Goal: Information Seeking & Learning: Learn about a topic

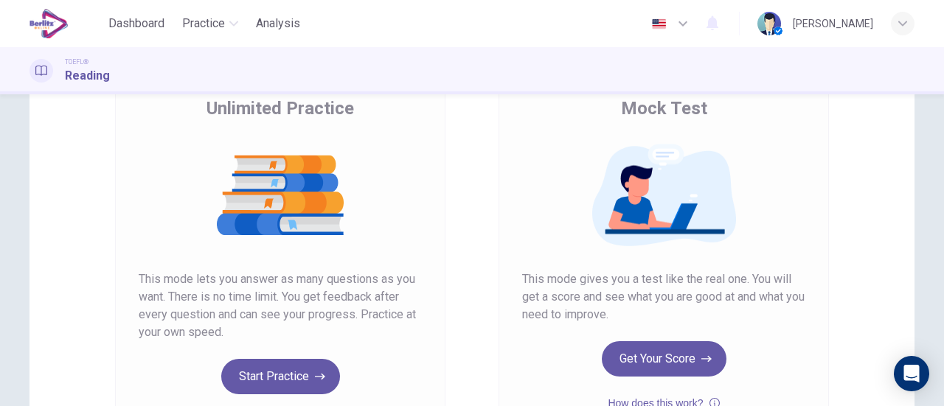
scroll to position [221, 0]
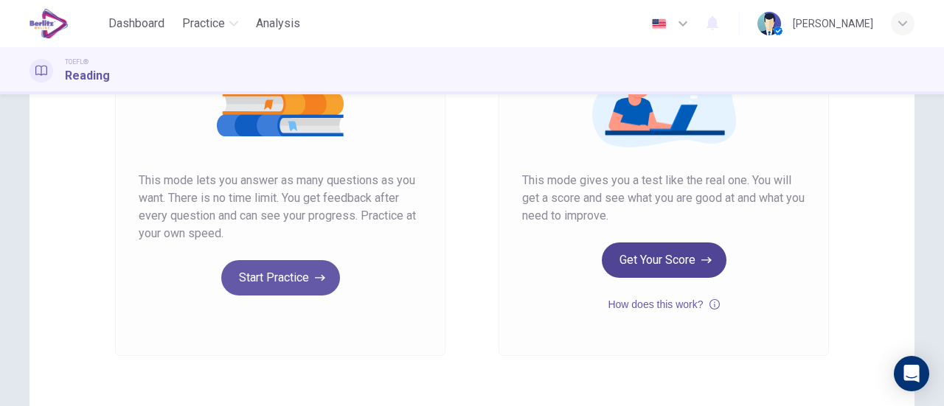
click at [631, 268] on button "Get Your Score" at bounding box center [664, 260] width 125 height 35
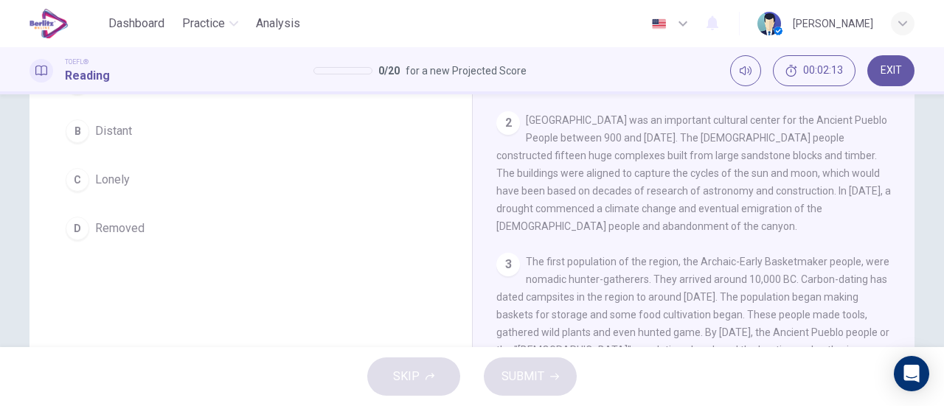
scroll to position [74, 0]
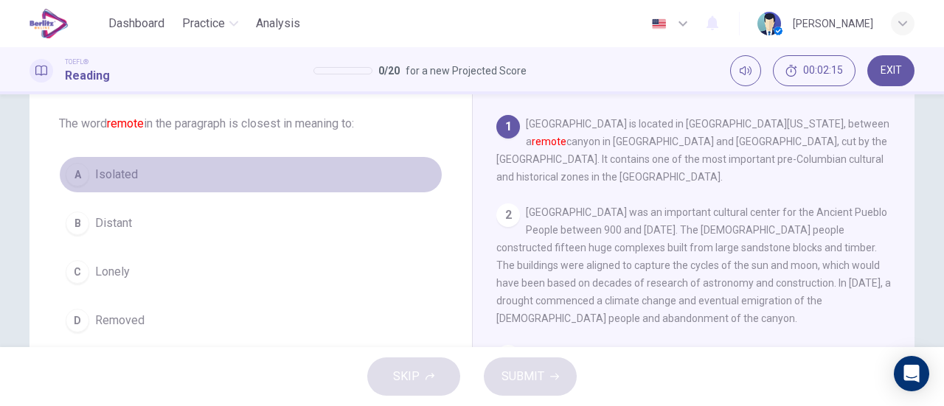
click at [133, 183] on button "A Isolated" at bounding box center [251, 174] width 384 height 37
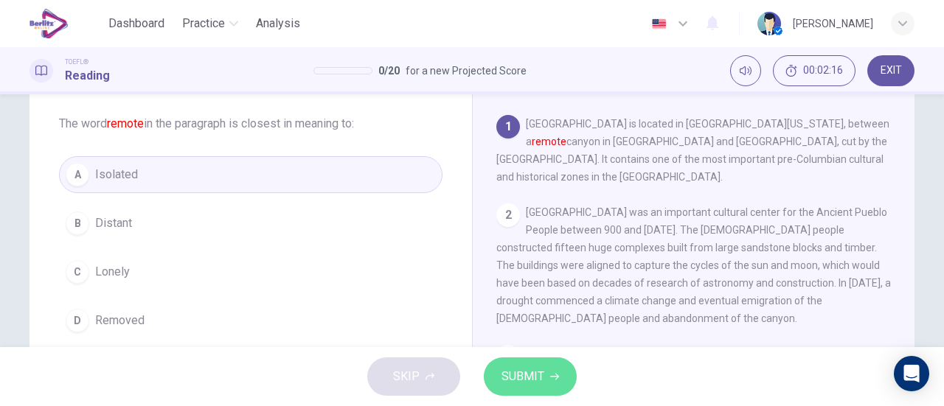
click at [490, 375] on button "SUBMIT" at bounding box center [530, 377] width 93 height 38
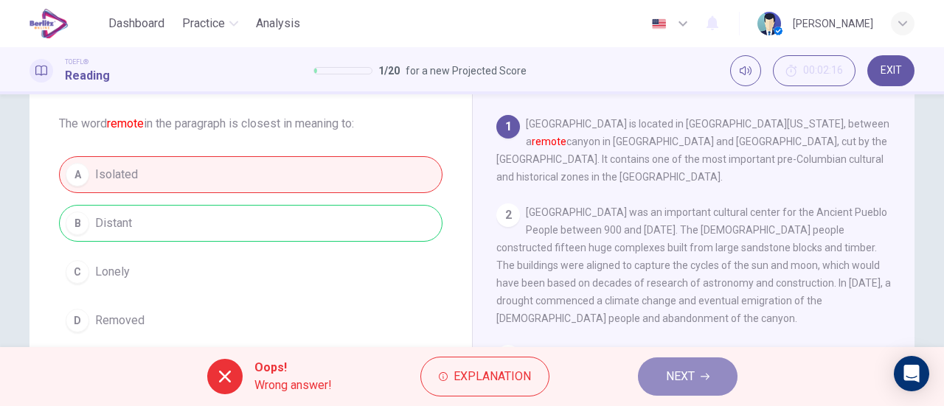
click at [670, 364] on button "NEXT" at bounding box center [688, 377] width 100 height 38
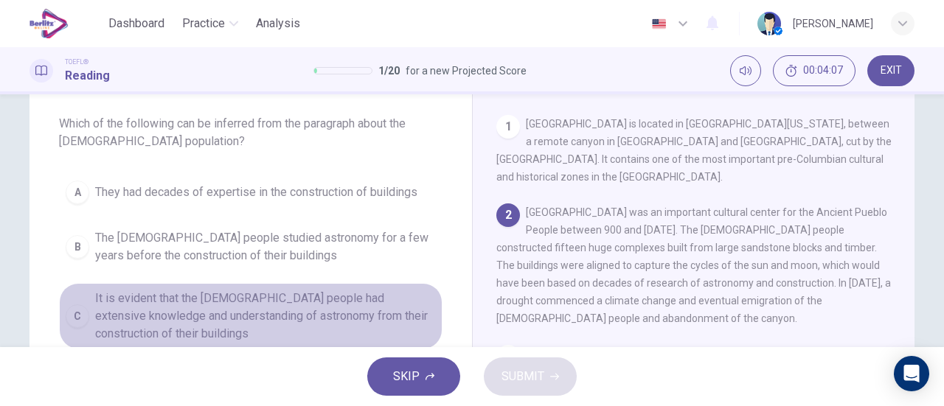
click at [357, 302] on span "It is evident that the [DEMOGRAPHIC_DATA] people had extensive knowledge and un…" at bounding box center [265, 316] width 341 height 53
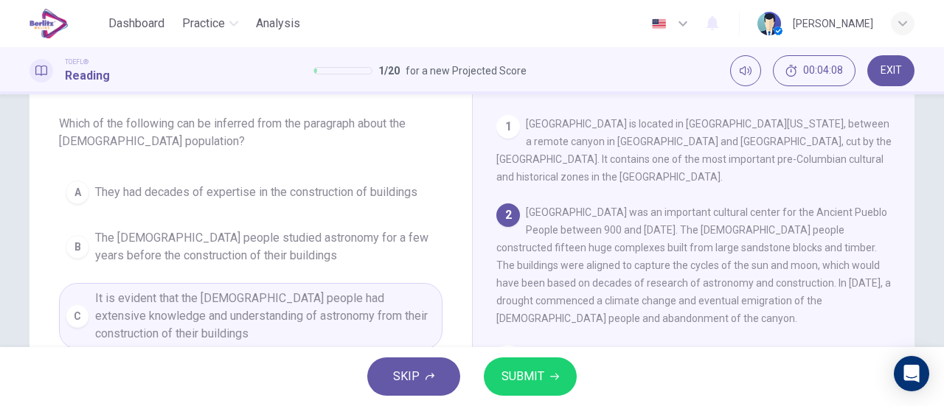
click at [555, 359] on button "SUBMIT" at bounding box center [530, 377] width 93 height 38
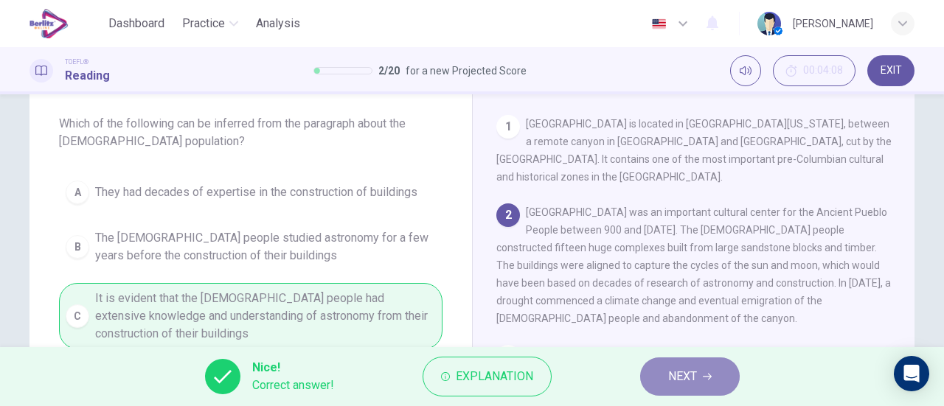
click at [677, 370] on span "NEXT" at bounding box center [682, 377] width 29 height 21
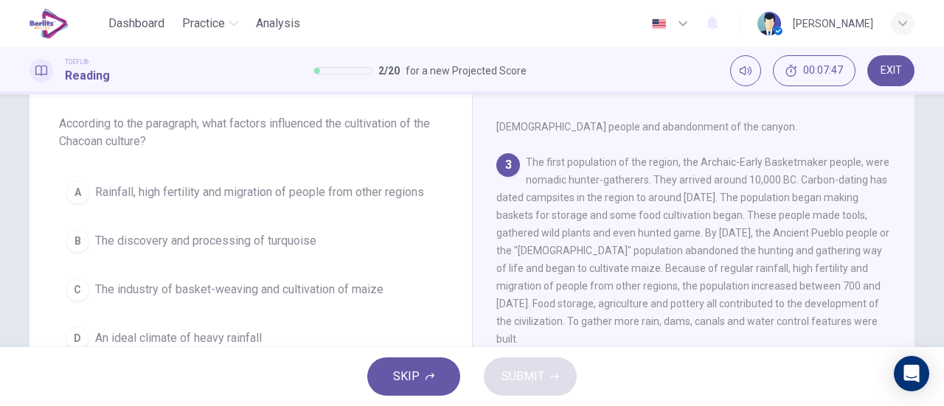
scroll to position [215, 0]
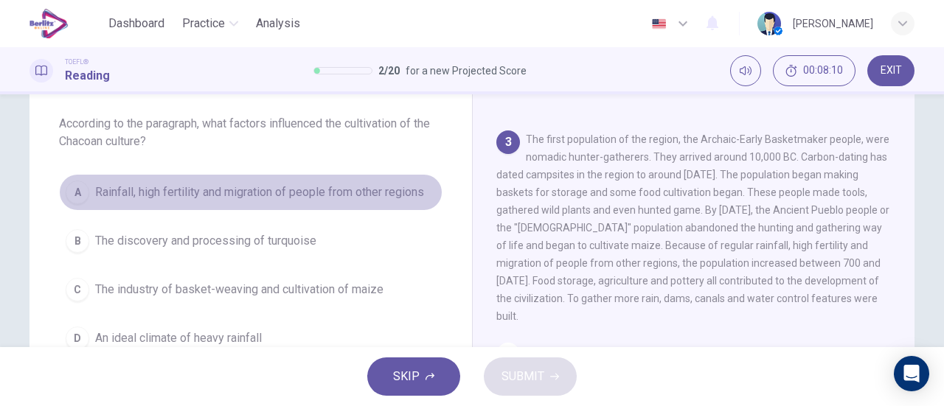
click at [381, 199] on span "Rainfall, high fertility and migration of people from other regions" at bounding box center [259, 193] width 329 height 18
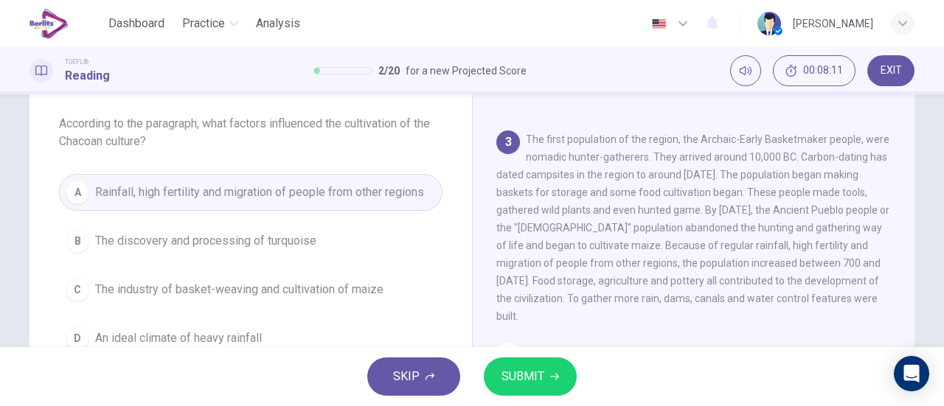
click at [506, 371] on span "SUBMIT" at bounding box center [523, 377] width 43 height 21
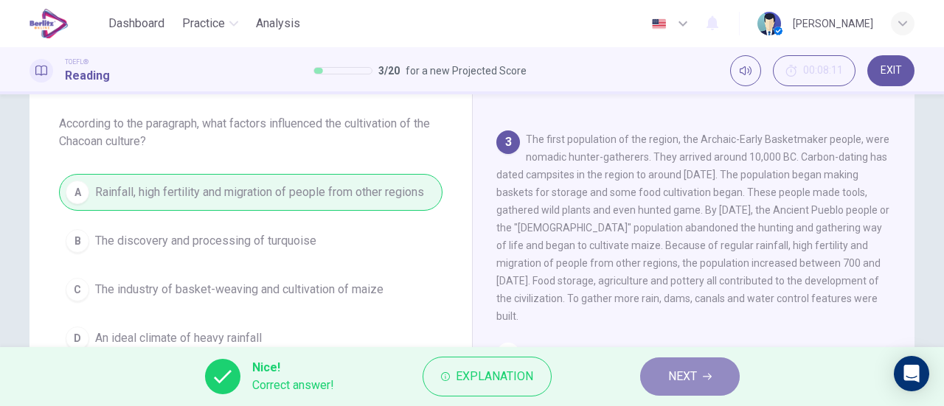
click at [708, 378] on icon "button" at bounding box center [707, 377] width 9 height 9
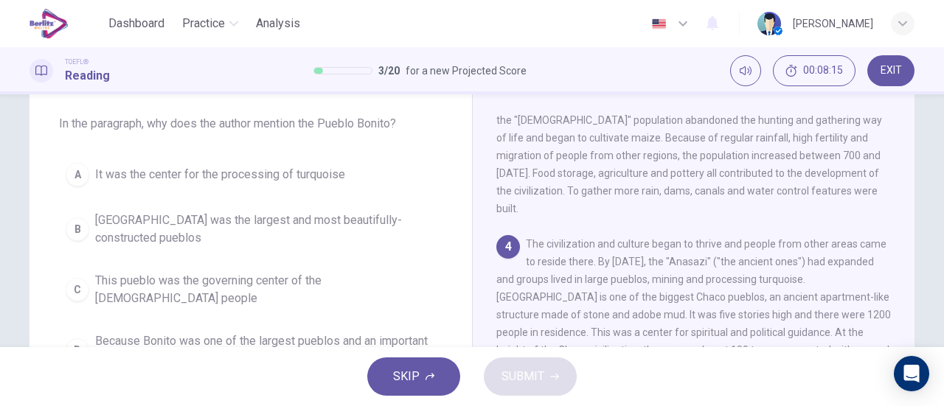
scroll to position [396, 0]
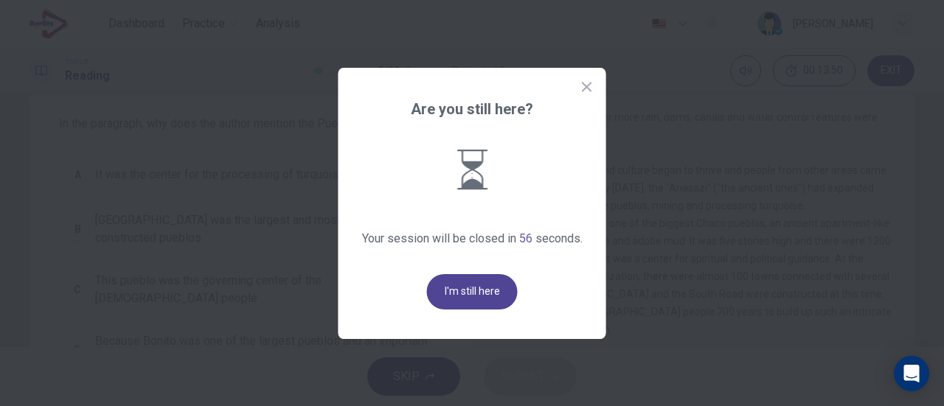
click at [503, 287] on button "I'm still here" at bounding box center [472, 291] width 91 height 35
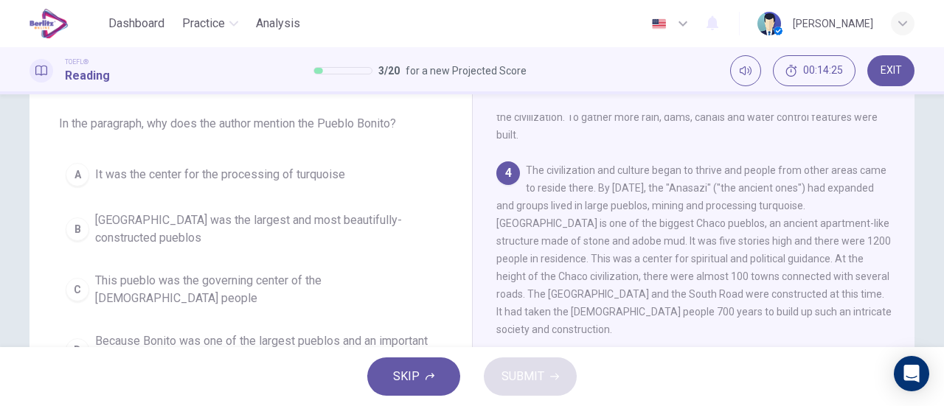
drag, startPoint x: 383, startPoint y: 331, endPoint x: 393, endPoint y: 333, distance: 10.6
click at [382, 333] on span "Because Bonito was one of the largest pueblos and an important political and sp…" at bounding box center [265, 350] width 341 height 35
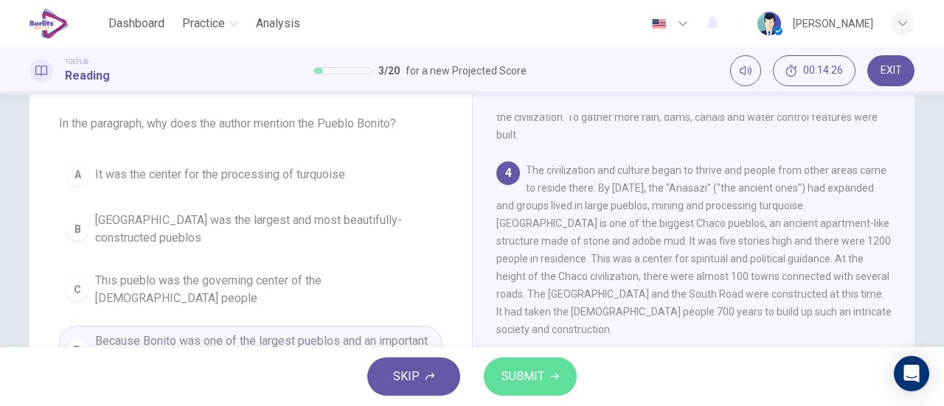
click at [519, 362] on button "SUBMIT" at bounding box center [530, 377] width 93 height 38
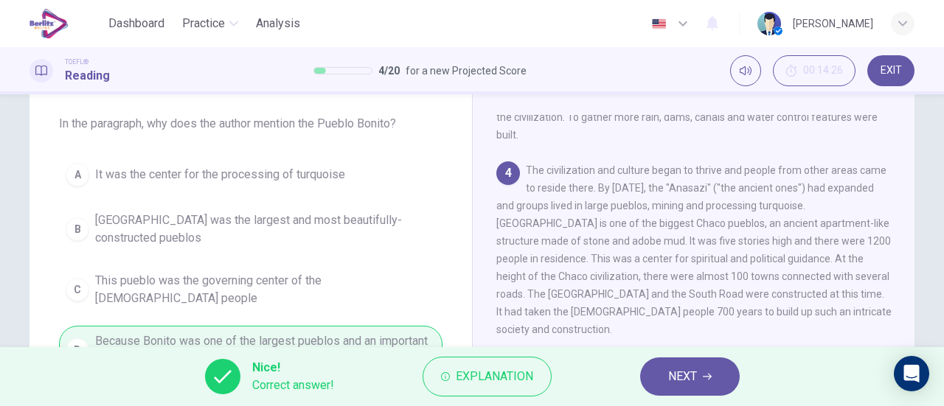
click at [675, 361] on button "NEXT" at bounding box center [690, 377] width 100 height 38
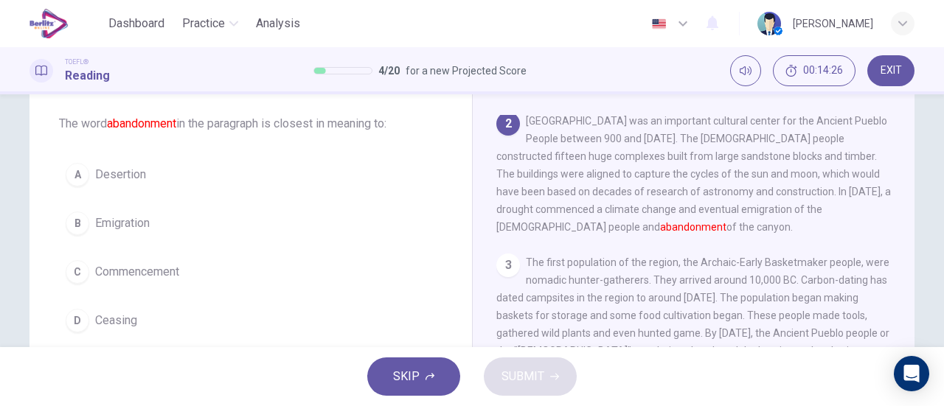
scroll to position [90, 0]
click at [132, 222] on span "Emigration" at bounding box center [122, 224] width 55 height 18
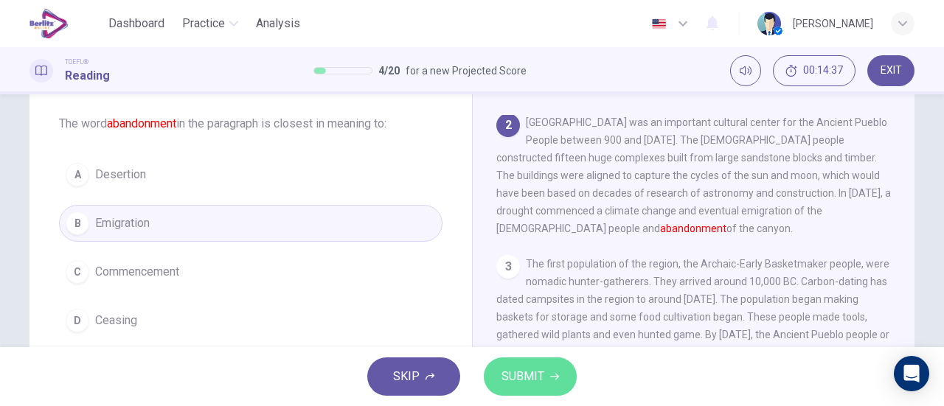
click at [537, 376] on span "SUBMIT" at bounding box center [523, 377] width 43 height 21
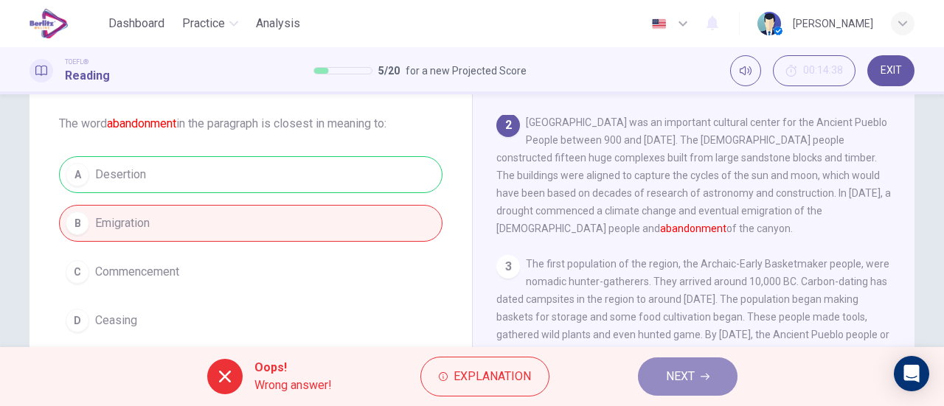
click at [646, 380] on button "NEXT" at bounding box center [688, 377] width 100 height 38
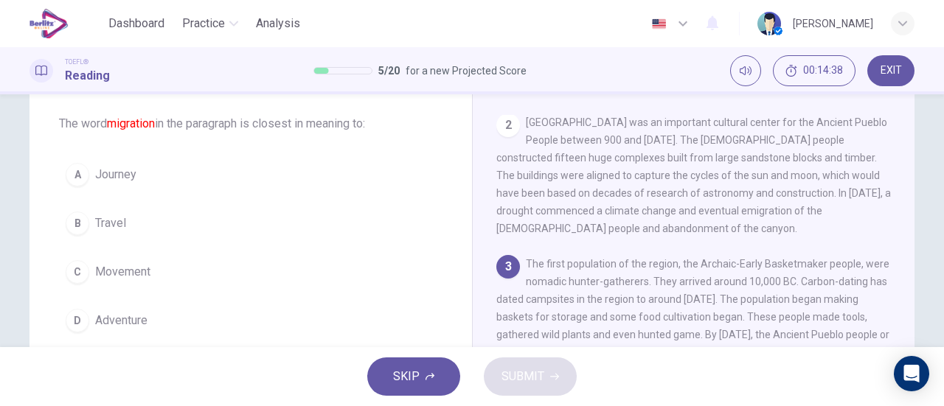
scroll to position [141, 0]
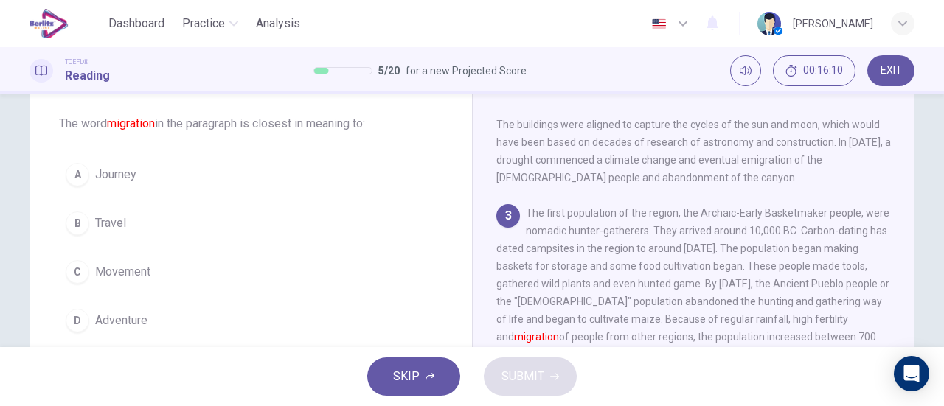
click at [103, 277] on span "Movement" at bounding box center [122, 272] width 55 height 18
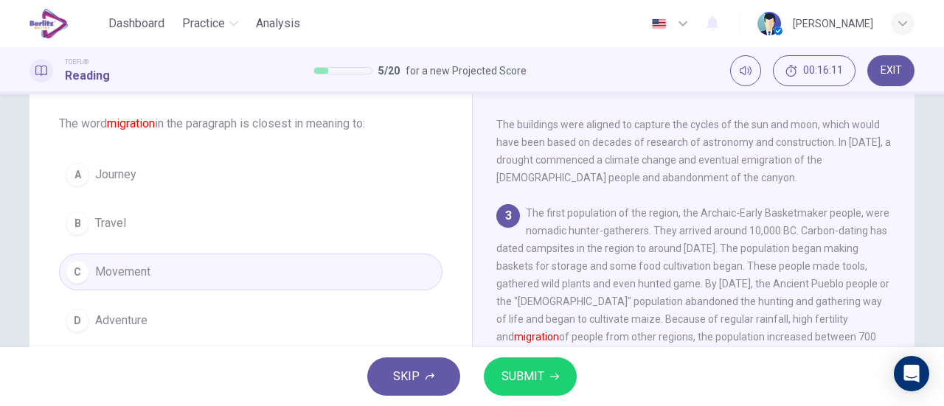
click at [533, 378] on span "SUBMIT" at bounding box center [523, 377] width 43 height 21
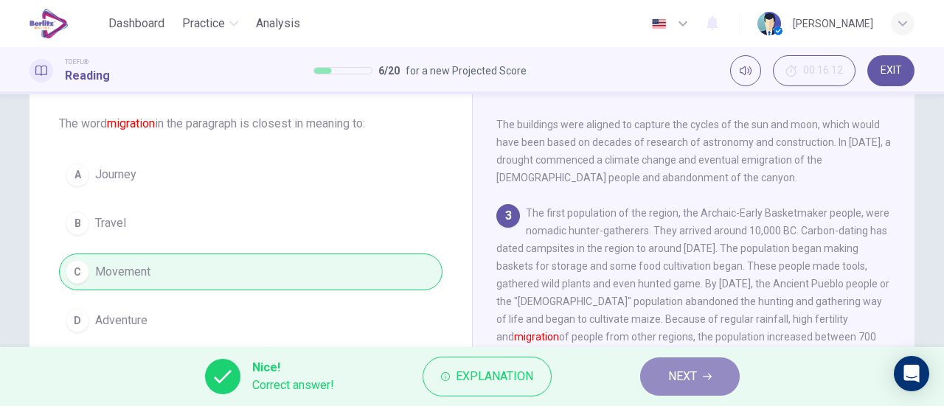
click at [671, 384] on span "NEXT" at bounding box center [682, 377] width 29 height 21
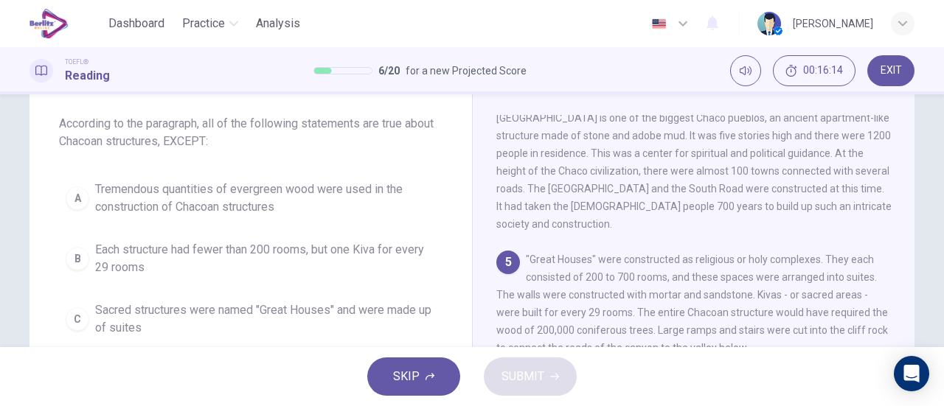
scroll to position [523, 0]
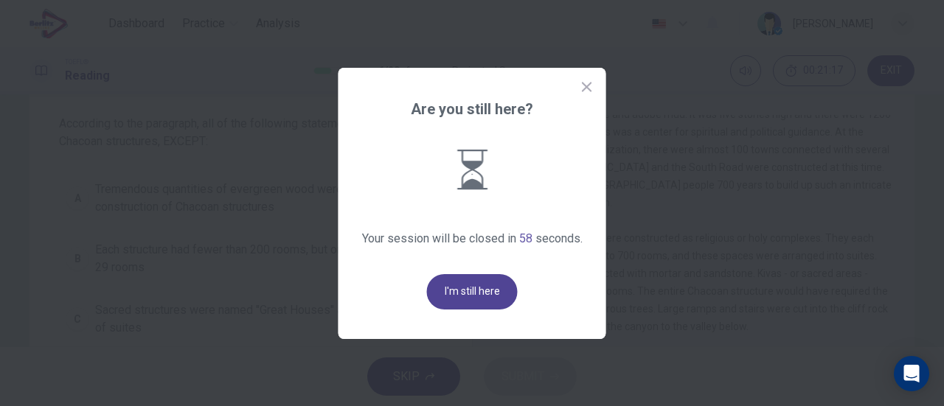
click at [488, 302] on button "I'm still here" at bounding box center [472, 291] width 91 height 35
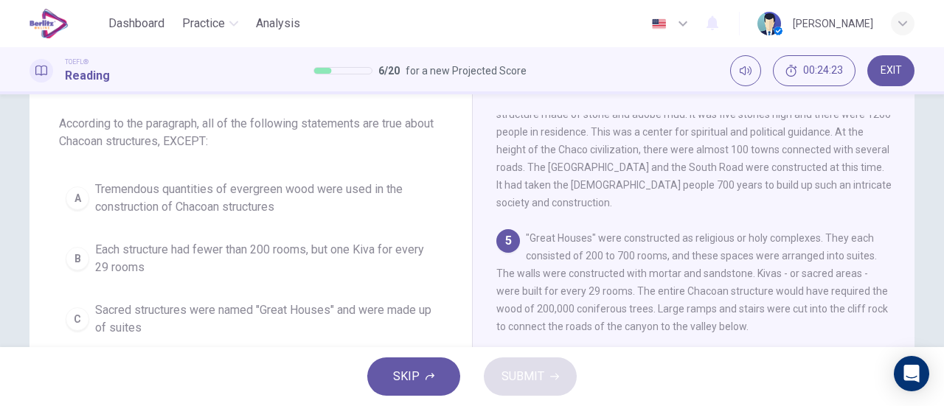
scroll to position [148, 0]
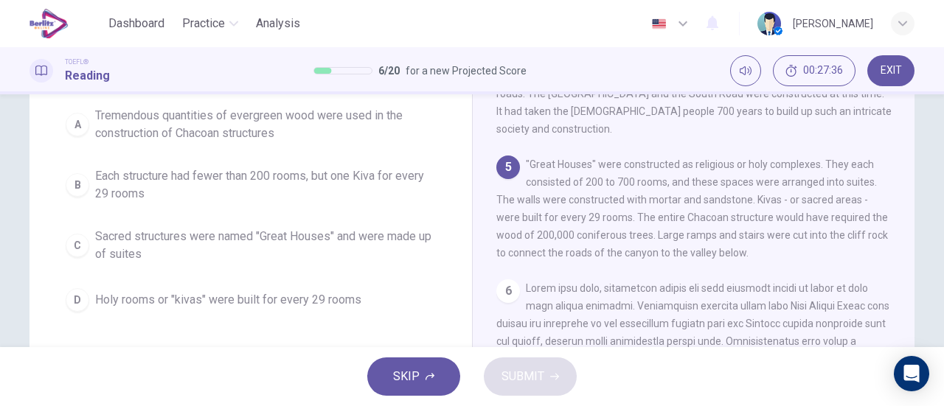
click at [326, 185] on span "Each structure had fewer than 200 rooms, but one Kiva for every 29 rooms" at bounding box center [265, 184] width 341 height 35
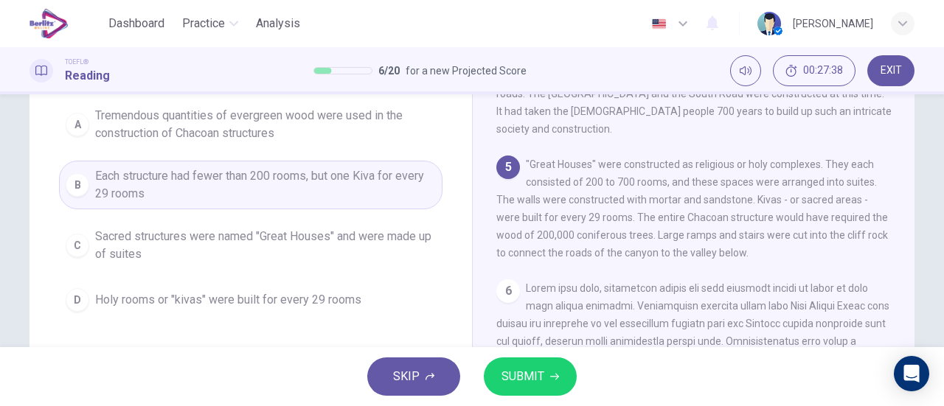
click at [511, 383] on span "SUBMIT" at bounding box center [523, 377] width 43 height 21
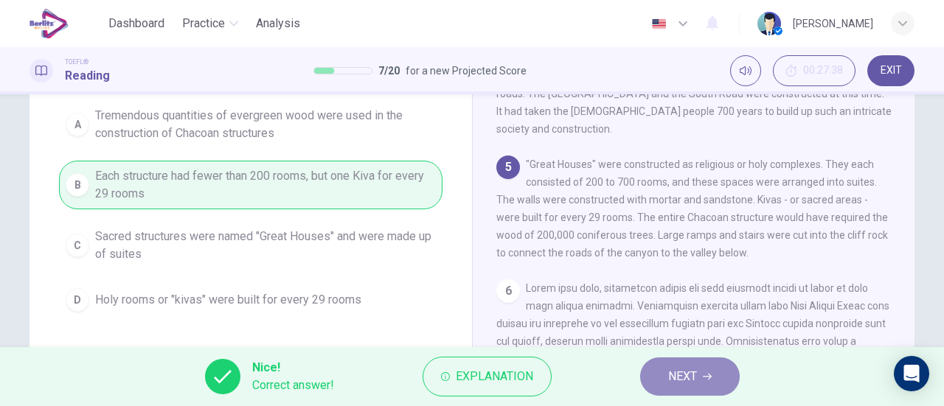
click at [662, 375] on button "NEXT" at bounding box center [690, 377] width 100 height 38
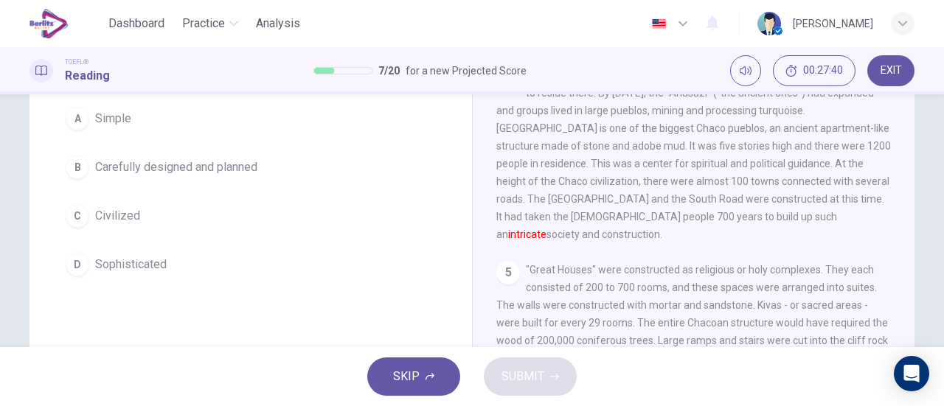
scroll to position [56, 0]
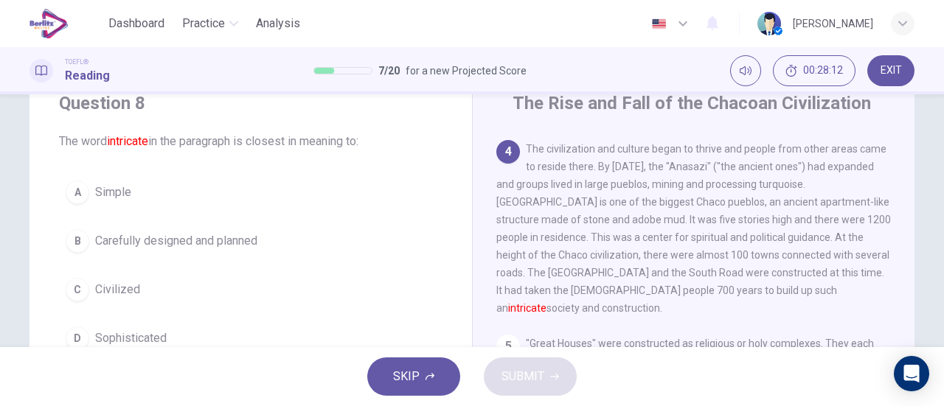
click at [243, 232] on span "Carefully designed and planned" at bounding box center [176, 241] width 162 height 18
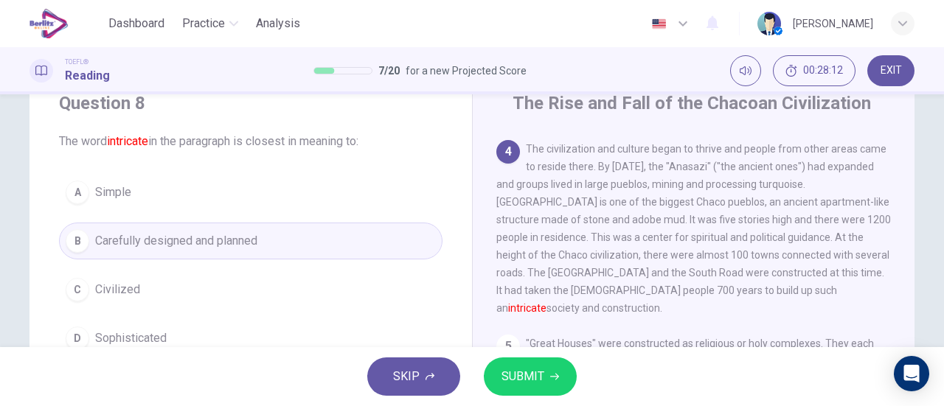
click at [521, 362] on button "SUBMIT" at bounding box center [530, 377] width 93 height 38
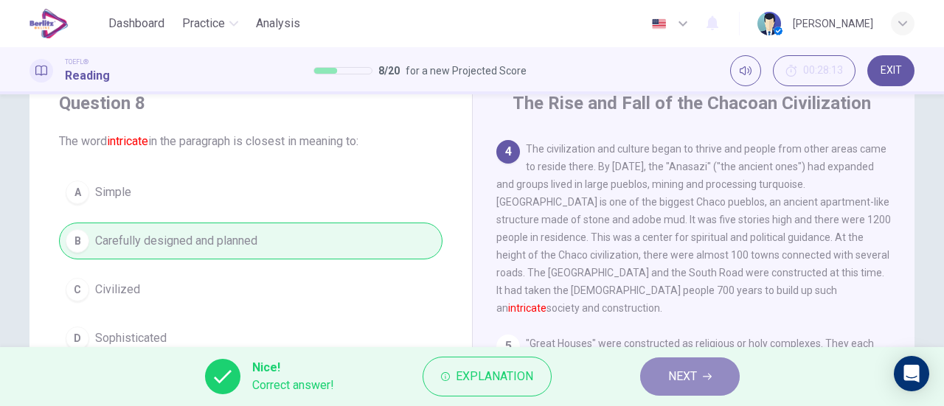
click at [651, 367] on button "NEXT" at bounding box center [690, 377] width 100 height 38
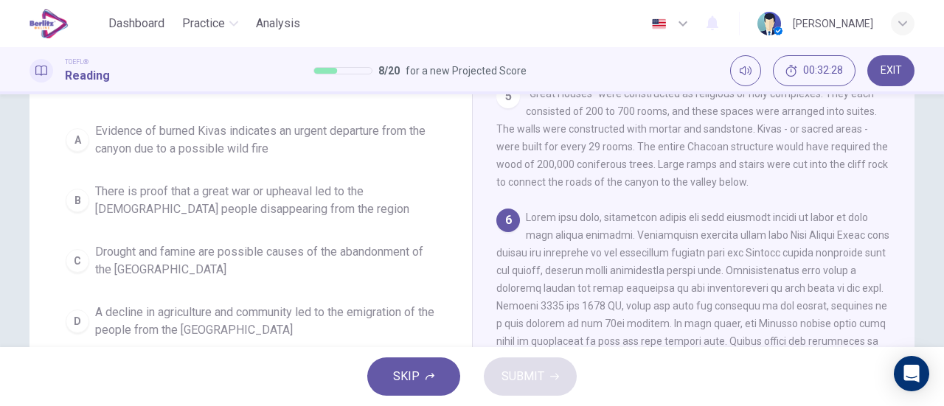
scroll to position [171, 0]
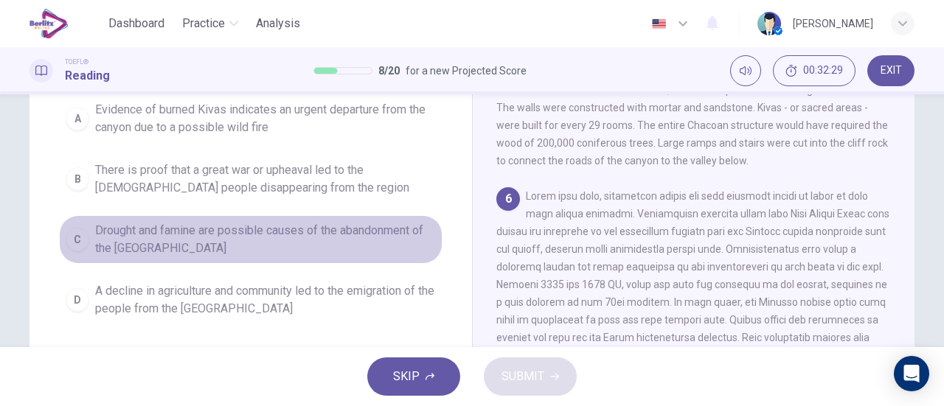
click at [243, 224] on span "Drought and famine are possible causes of the abandonment of the [GEOGRAPHIC_DA…" at bounding box center [265, 239] width 341 height 35
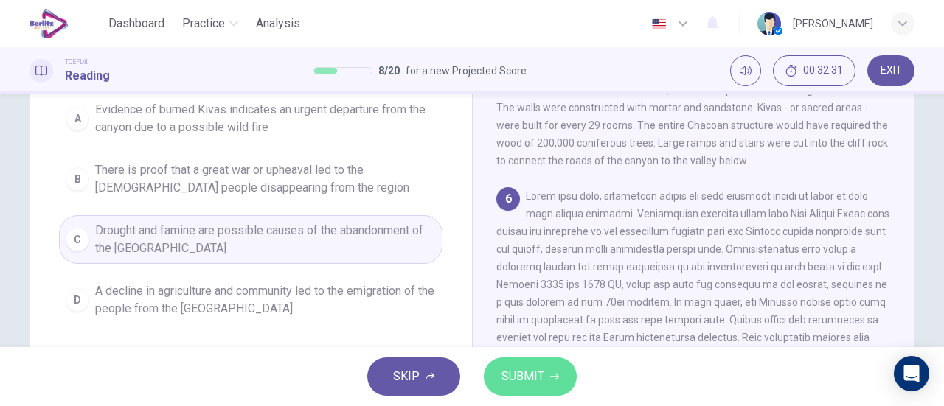
click at [533, 389] on button "SUBMIT" at bounding box center [530, 377] width 93 height 38
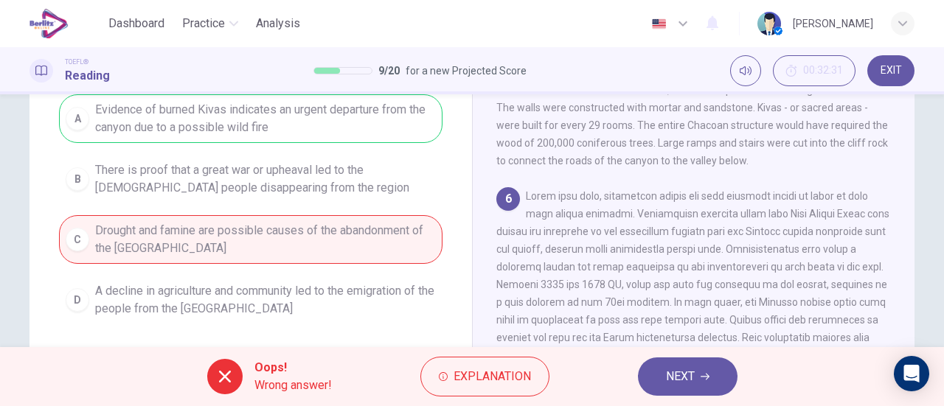
click at [677, 384] on span "NEXT" at bounding box center [680, 377] width 29 height 21
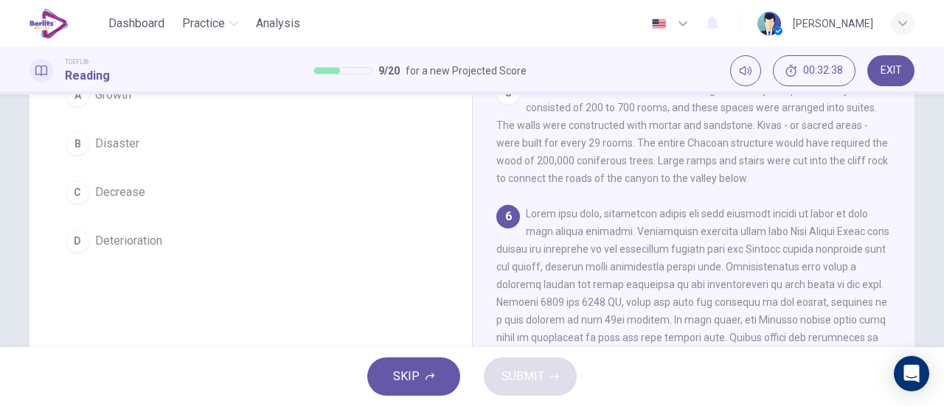
scroll to position [80, 0]
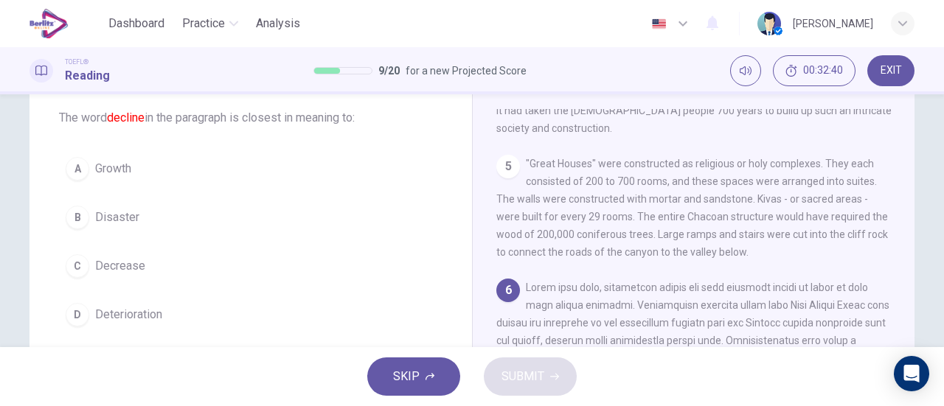
click at [145, 312] on span "Deterioration" at bounding box center [128, 315] width 67 height 18
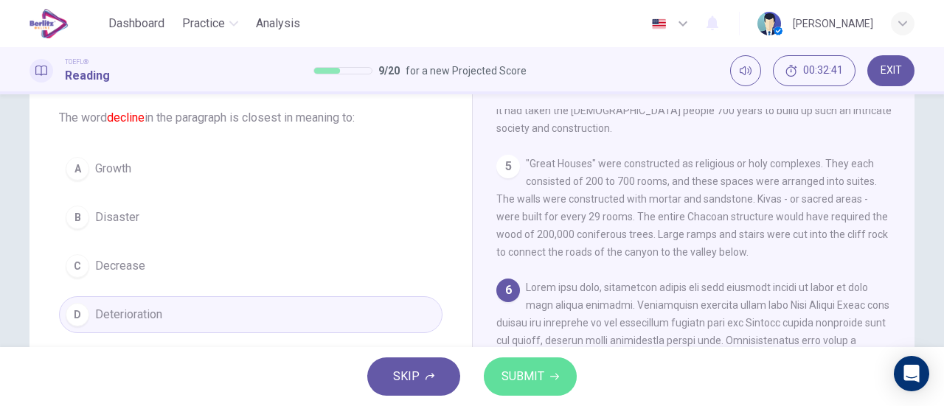
click at [525, 377] on span "SUBMIT" at bounding box center [523, 377] width 43 height 21
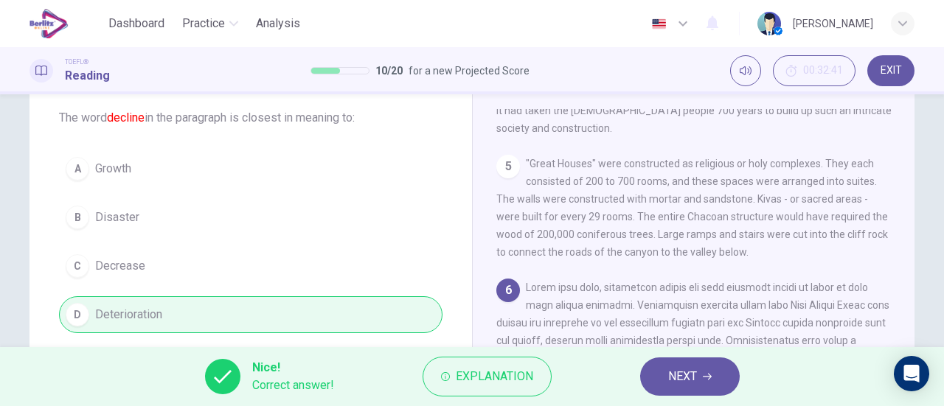
click at [657, 364] on button "NEXT" at bounding box center [690, 377] width 100 height 38
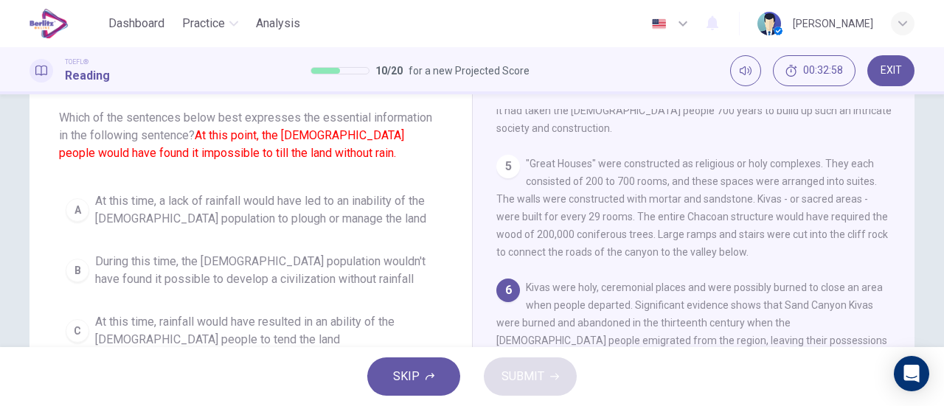
click at [373, 204] on span "At this time, a lack of rainfall would have led to an inability of the [DEMOGRA…" at bounding box center [265, 210] width 341 height 35
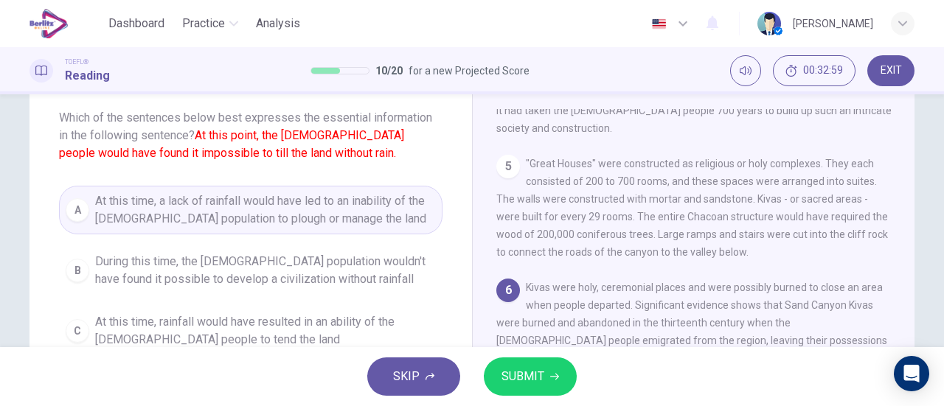
click at [565, 370] on button "SUBMIT" at bounding box center [530, 377] width 93 height 38
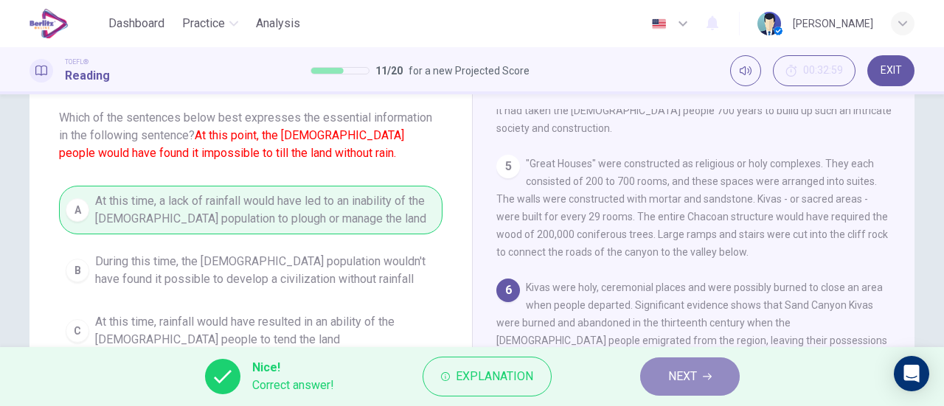
click at [674, 376] on span "NEXT" at bounding box center [682, 377] width 29 height 21
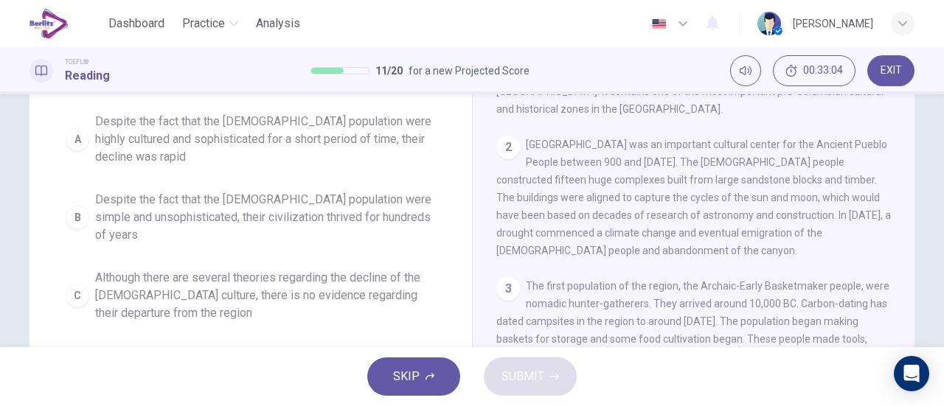
scroll to position [153, 0]
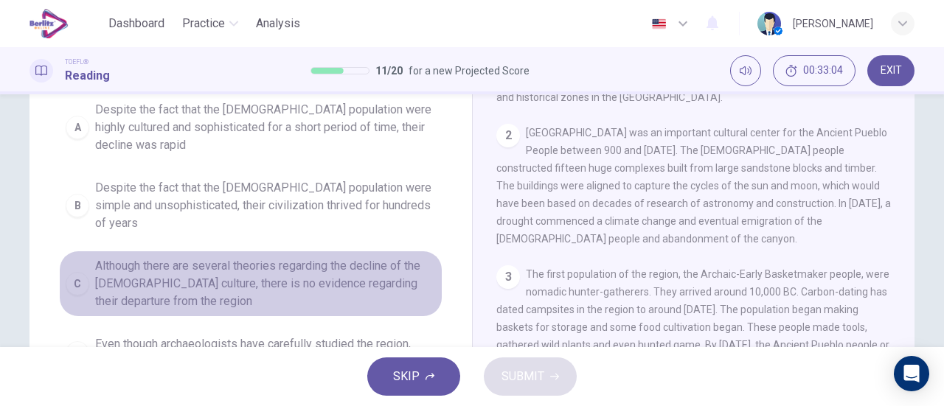
click at [366, 257] on span "Although there are several theories regarding the decline of the [DEMOGRAPHIC_D…" at bounding box center [265, 283] width 341 height 53
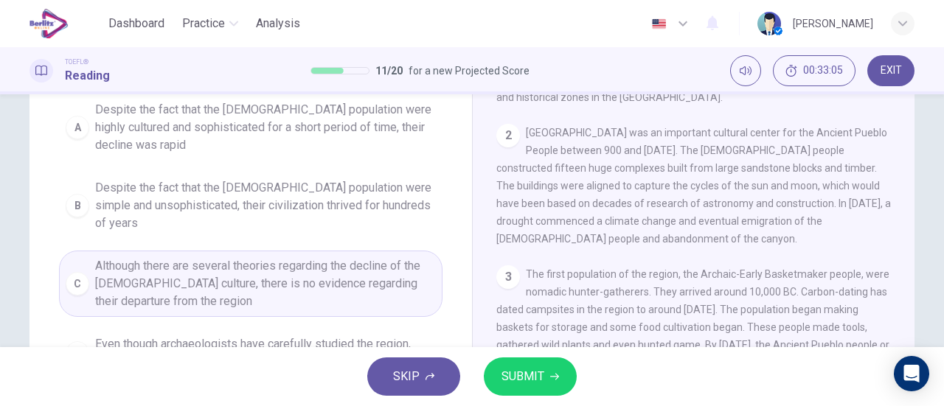
click at [556, 373] on icon "button" at bounding box center [554, 377] width 9 height 9
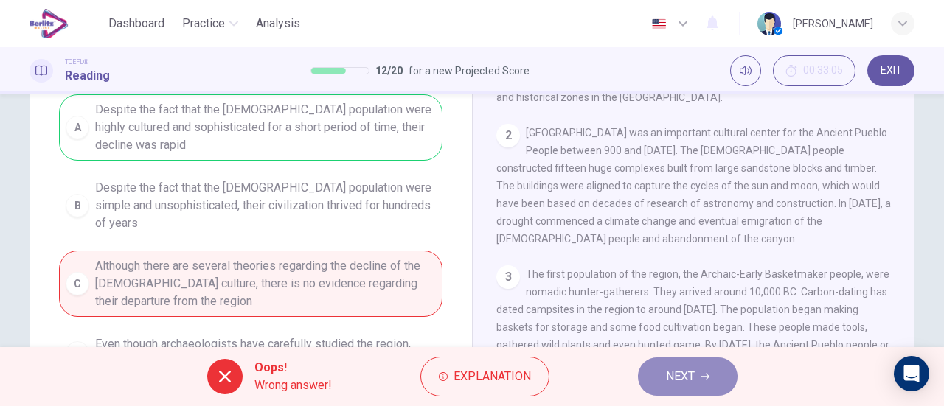
click at [710, 370] on button "NEXT" at bounding box center [688, 377] width 100 height 38
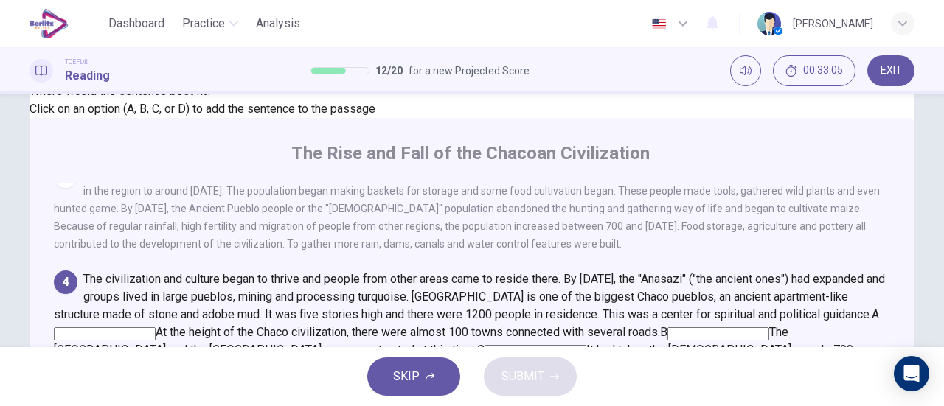
scroll to position [359, 0]
click at [769, 328] on input at bounding box center [719, 334] width 102 height 13
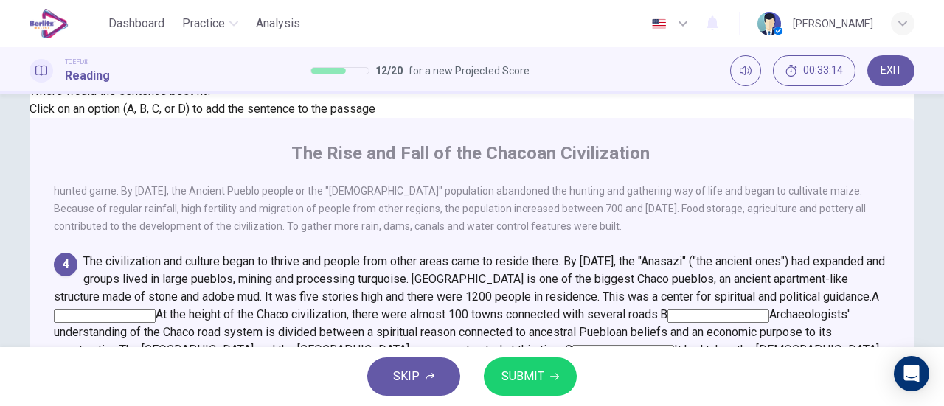
click at [567, 378] on button "SUBMIT" at bounding box center [530, 377] width 93 height 38
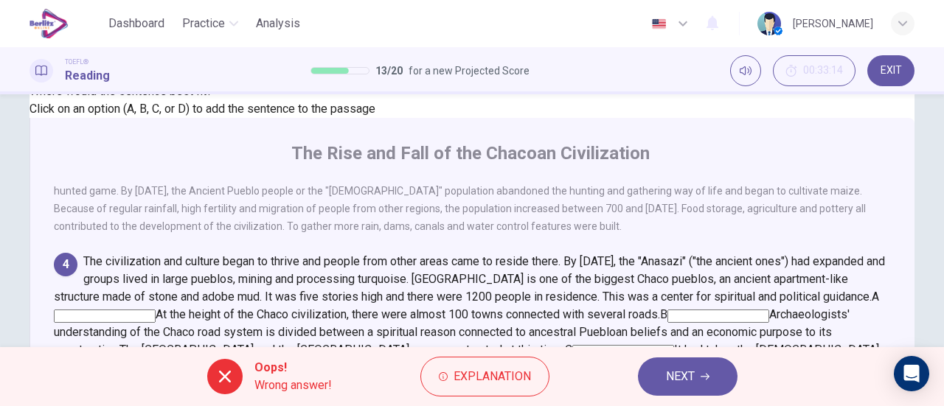
click at [713, 374] on button "NEXT" at bounding box center [688, 377] width 100 height 38
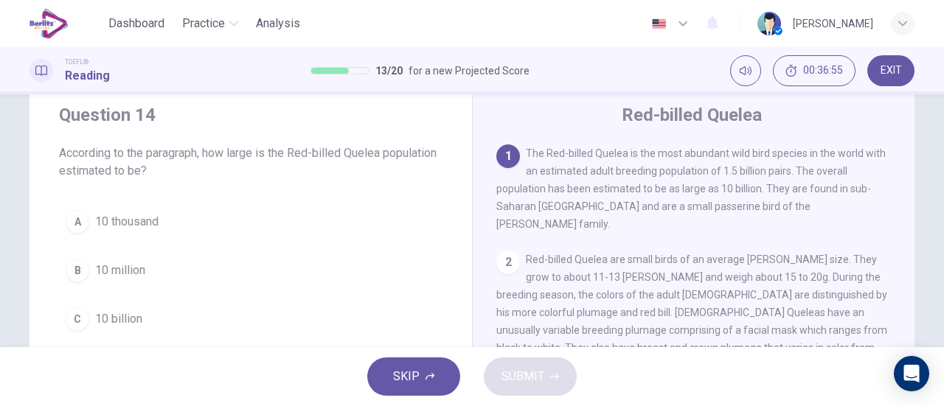
scroll to position [74, 0]
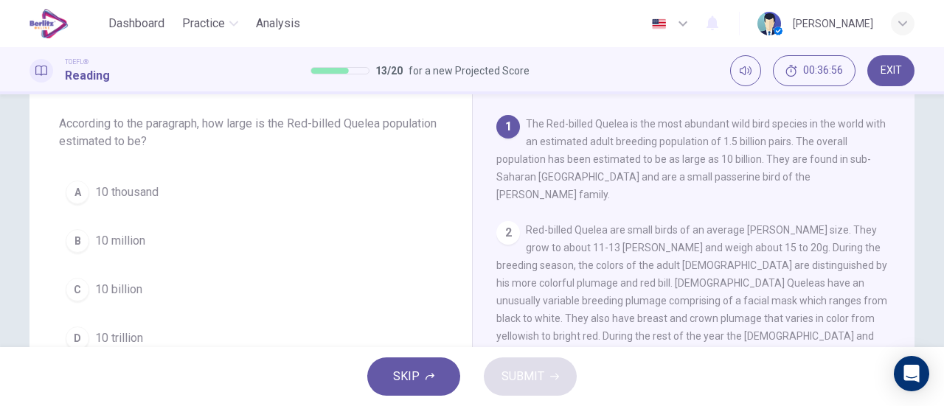
click at [130, 296] on span "10 billion" at bounding box center [118, 290] width 47 height 18
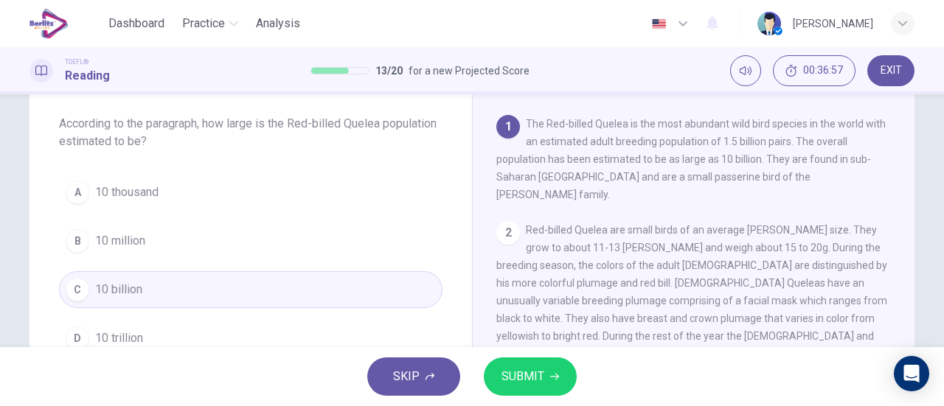
click at [561, 376] on button "SUBMIT" at bounding box center [530, 377] width 93 height 38
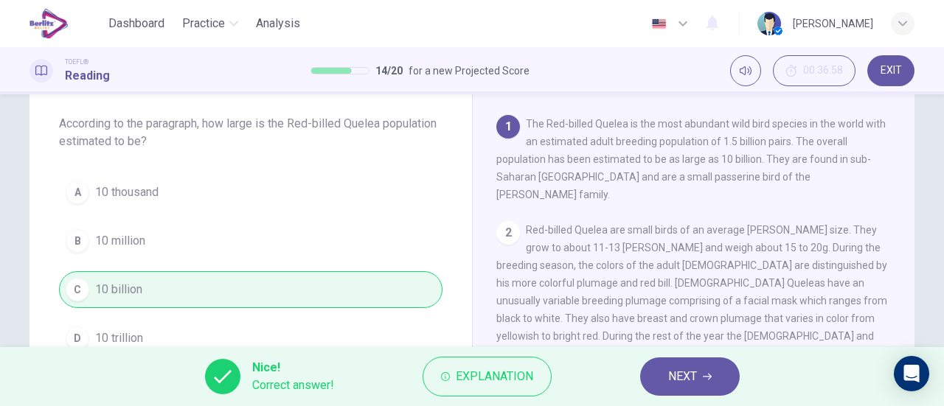
click at [695, 367] on span "NEXT" at bounding box center [682, 377] width 29 height 21
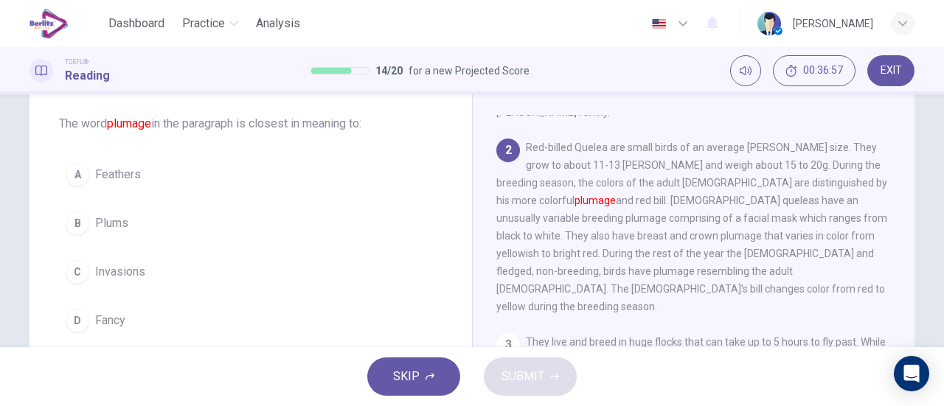
scroll to position [90, 0]
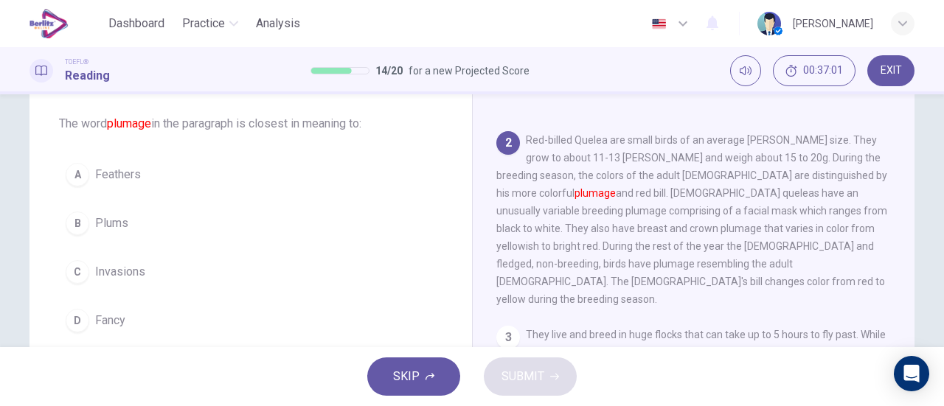
click at [77, 176] on div "A" at bounding box center [78, 175] width 24 height 24
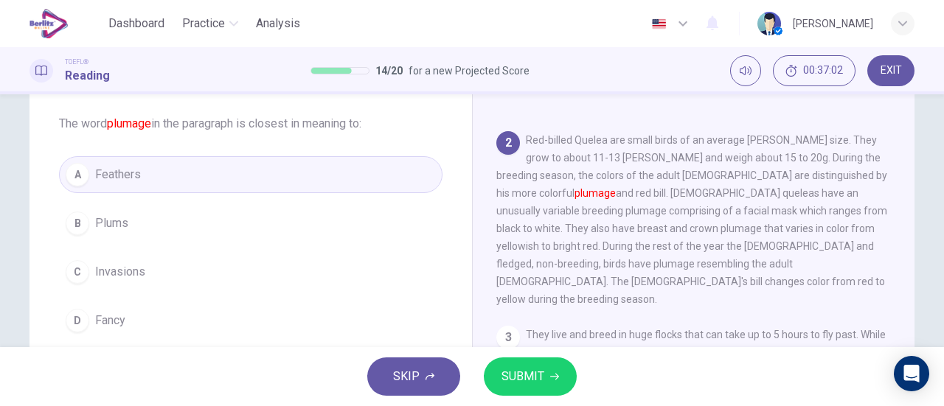
click at [546, 361] on button "SUBMIT" at bounding box center [530, 377] width 93 height 38
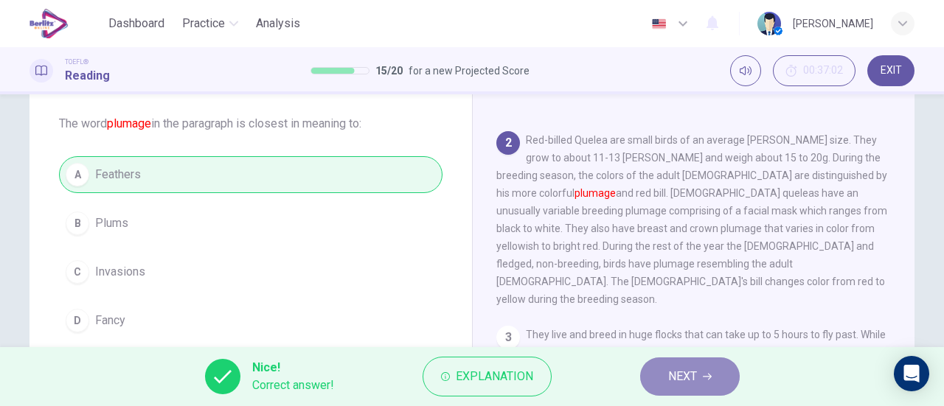
click at [685, 378] on span "NEXT" at bounding box center [682, 377] width 29 height 21
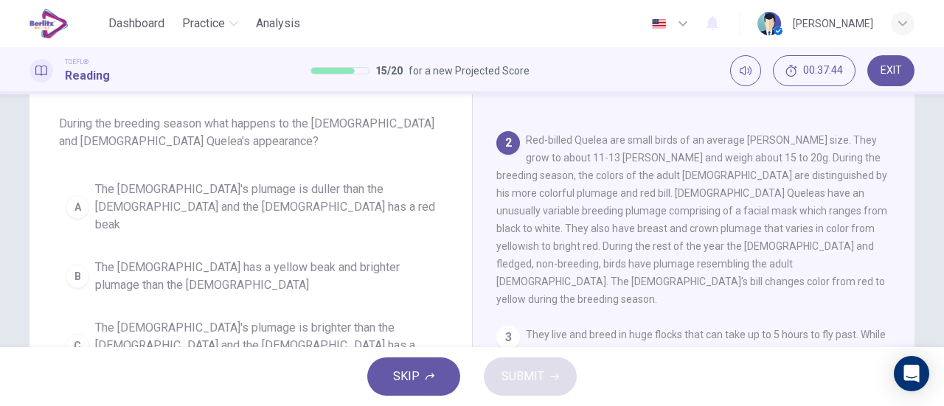
click at [267, 319] on span "The [DEMOGRAPHIC_DATA]'s plumage is brighter than the [DEMOGRAPHIC_DATA] and th…" at bounding box center [265, 345] width 341 height 53
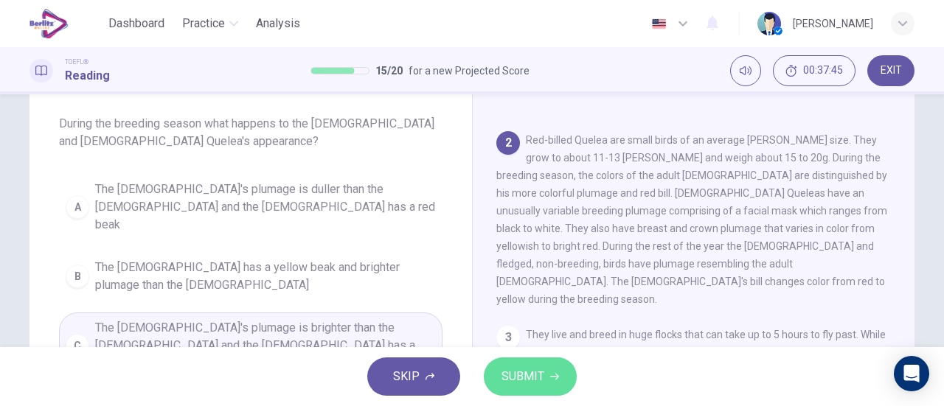
click at [547, 371] on button "SUBMIT" at bounding box center [530, 377] width 93 height 38
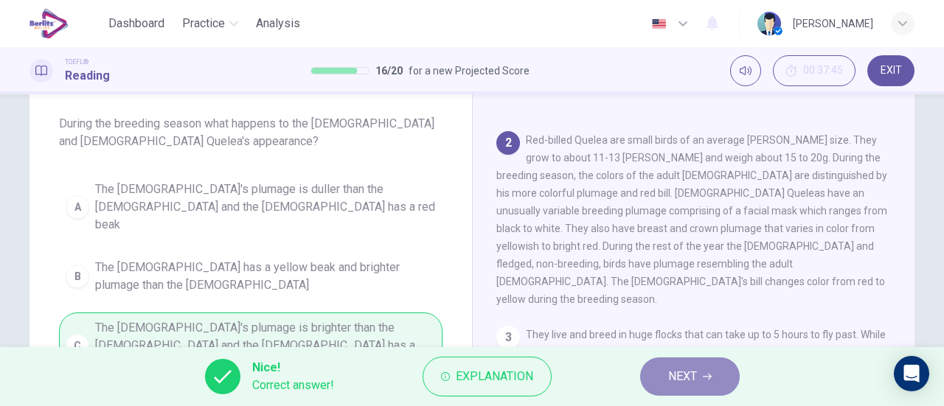
click at [664, 380] on button "NEXT" at bounding box center [690, 377] width 100 height 38
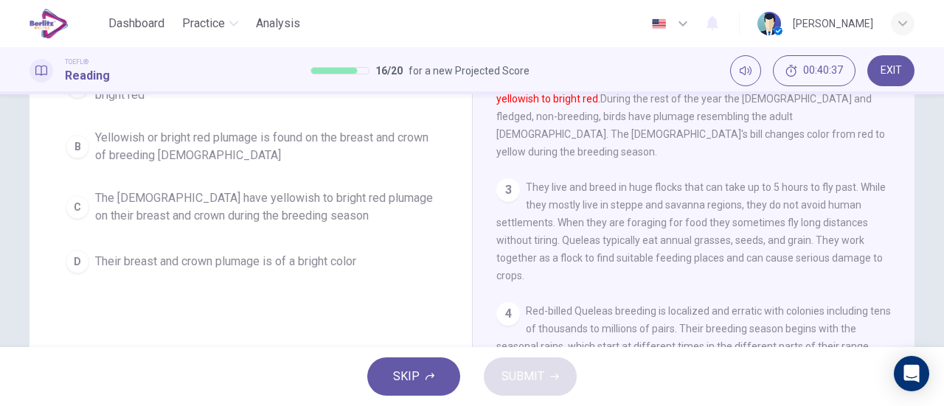
scroll to position [148, 0]
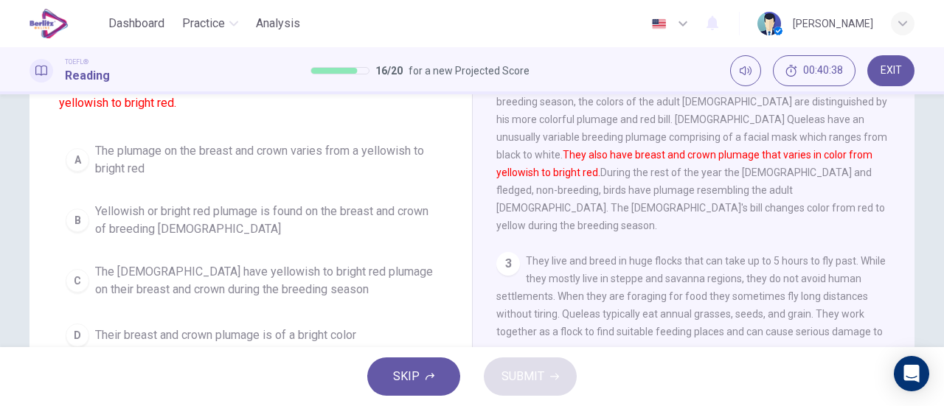
click at [280, 293] on span "The [DEMOGRAPHIC_DATA] have yellowish to bright red plumage on their breast and…" at bounding box center [265, 280] width 341 height 35
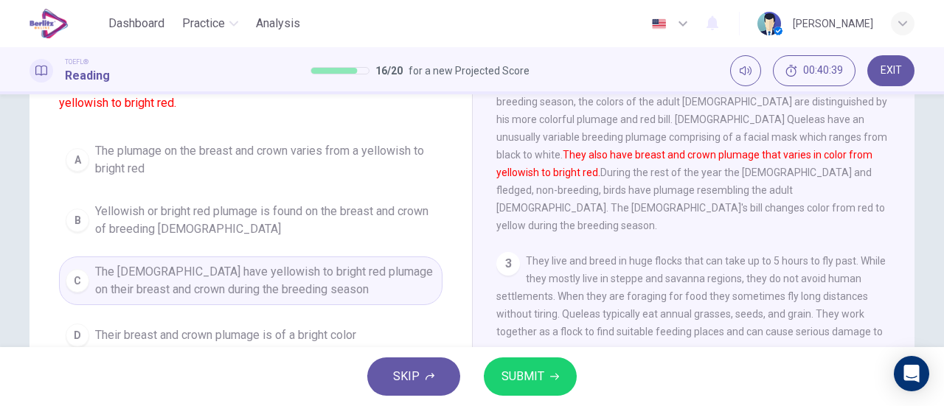
click at [499, 381] on button "SUBMIT" at bounding box center [530, 377] width 93 height 38
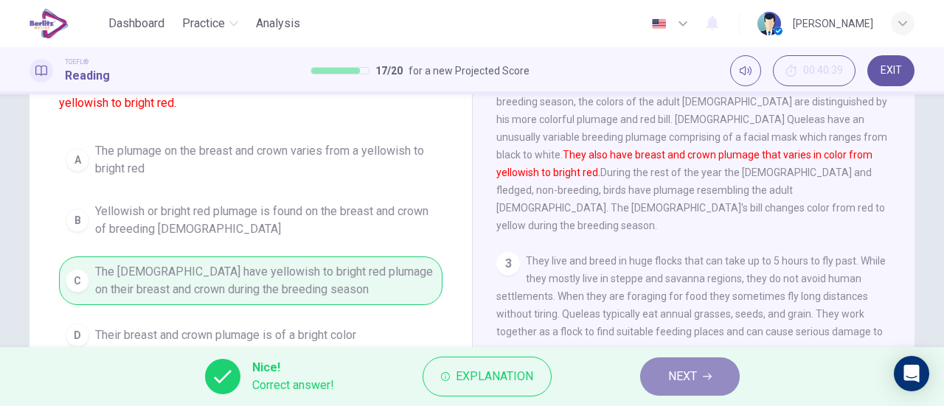
click at [665, 373] on button "NEXT" at bounding box center [690, 377] width 100 height 38
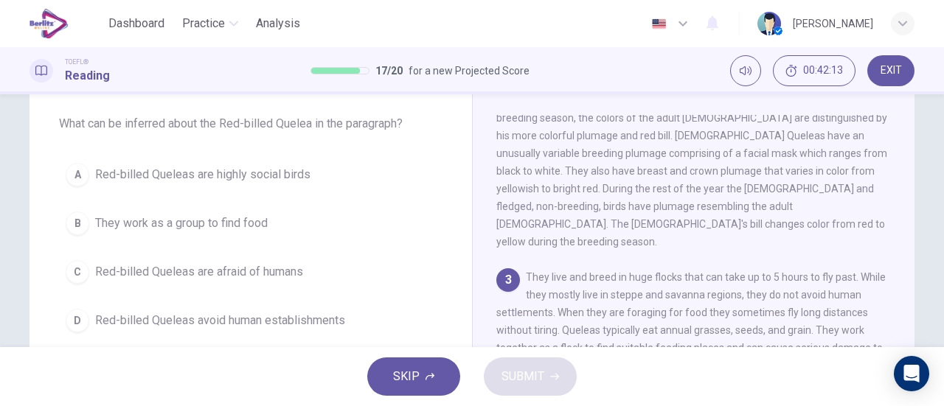
scroll to position [246, 0]
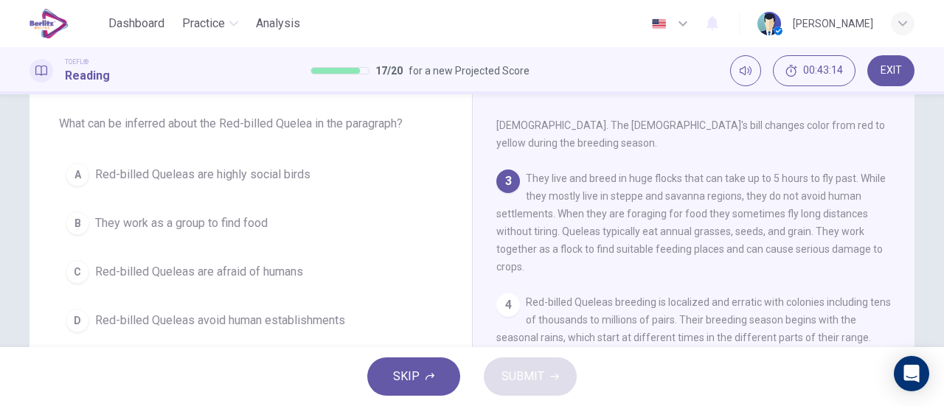
click at [165, 221] on span "They work as a group to find food" at bounding box center [181, 224] width 173 height 18
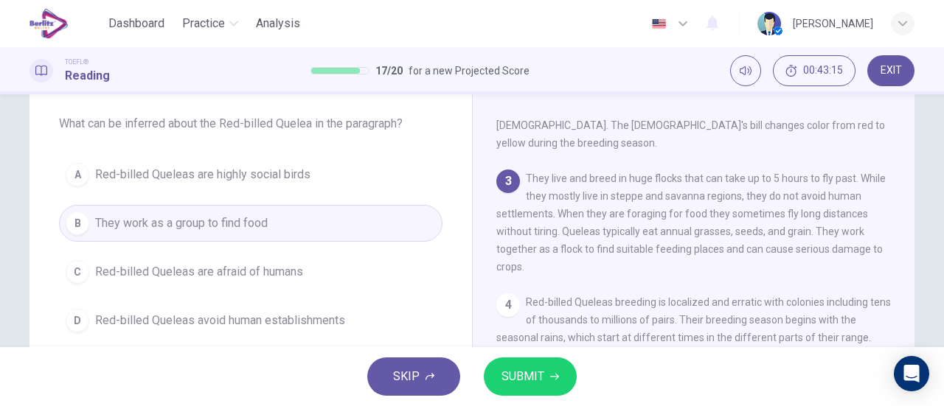
click at [534, 367] on span "SUBMIT" at bounding box center [523, 377] width 43 height 21
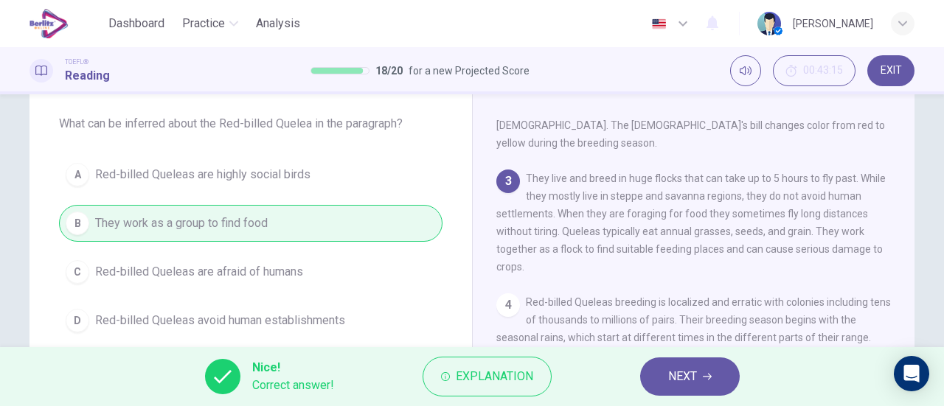
click at [685, 370] on span "NEXT" at bounding box center [682, 377] width 29 height 21
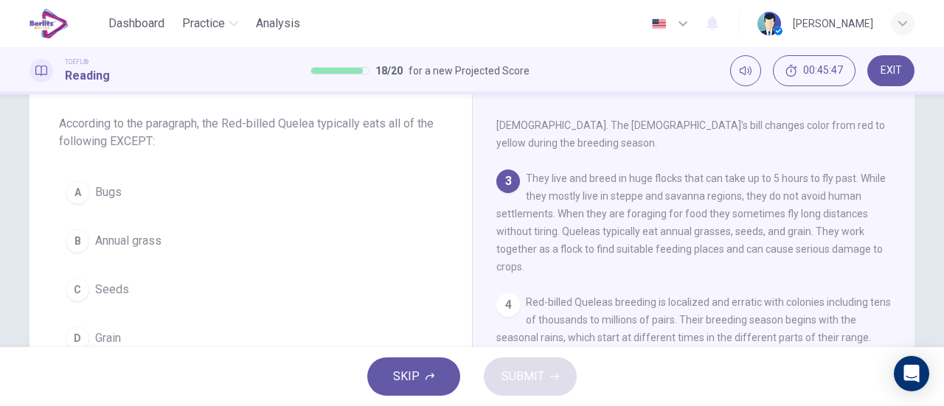
click at [83, 176] on button "A Bugs" at bounding box center [251, 192] width 384 height 37
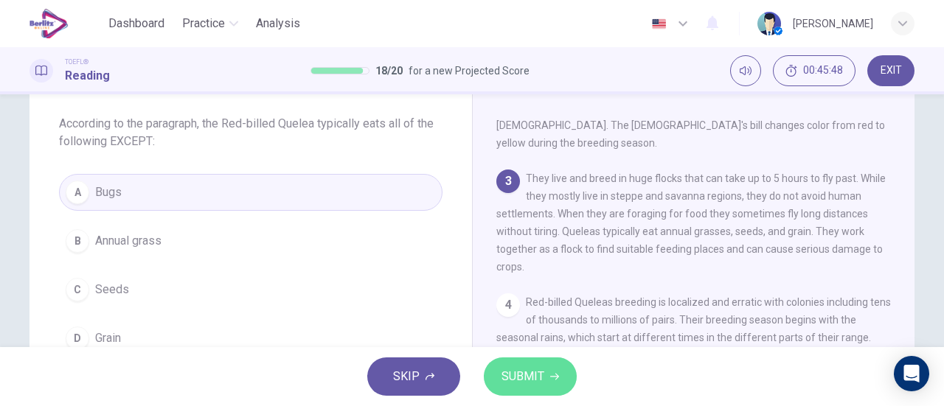
click at [550, 383] on button "SUBMIT" at bounding box center [530, 377] width 93 height 38
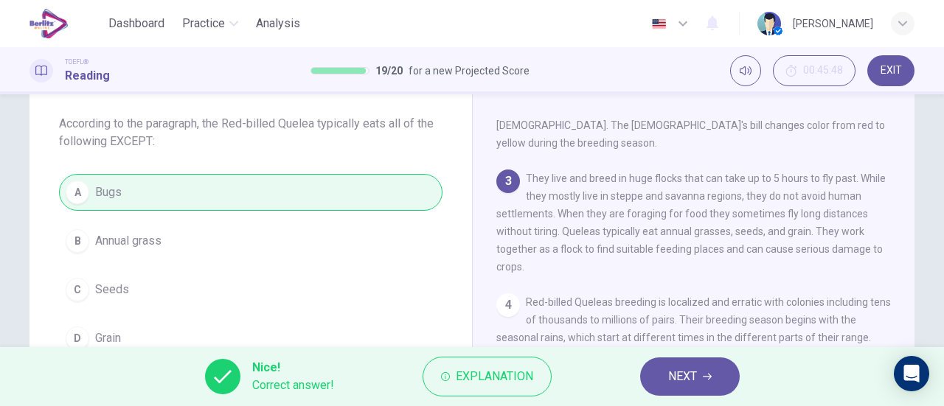
click at [637, 374] on div "Nice! Correct answer! Explanation NEXT" at bounding box center [472, 376] width 944 height 59
click at [655, 371] on button "NEXT" at bounding box center [690, 377] width 100 height 38
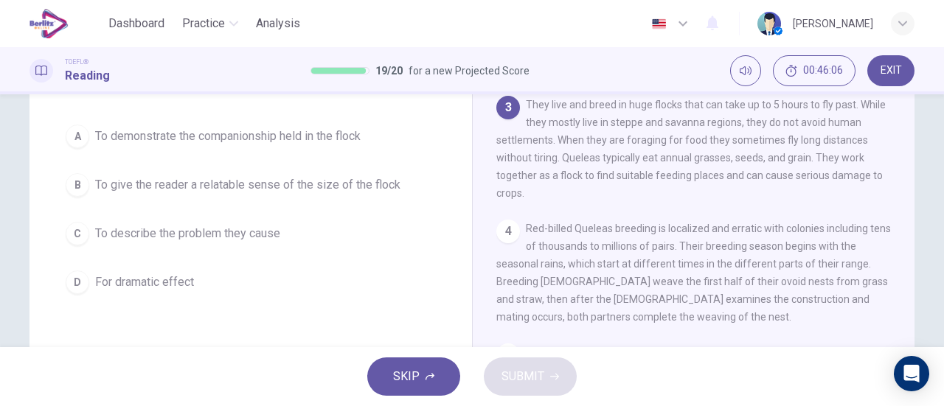
scroll to position [74, 0]
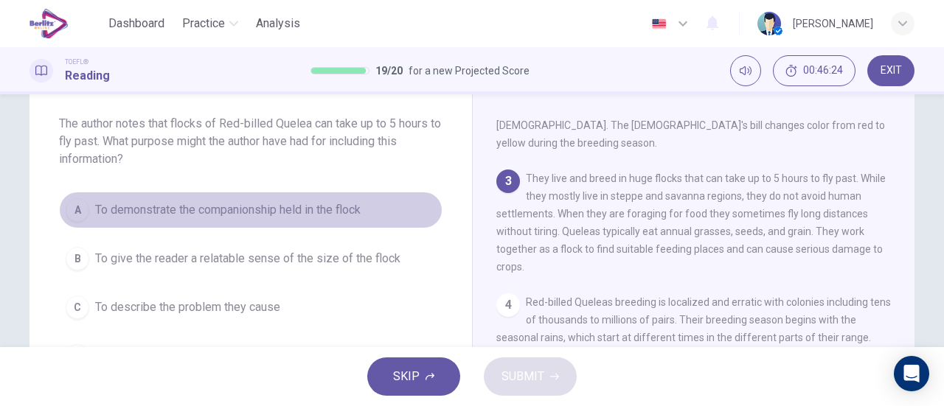
click at [339, 213] on span "To demonstrate the companionship held in the flock" at bounding box center [228, 210] width 266 height 18
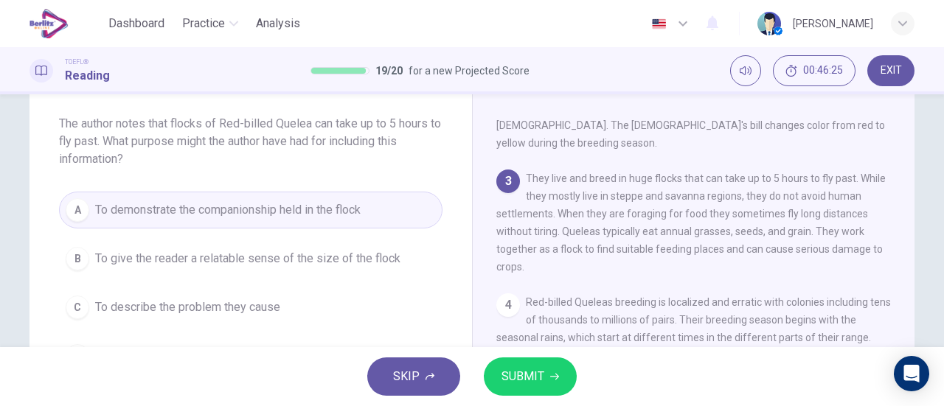
click at [508, 386] on span "SUBMIT" at bounding box center [523, 377] width 43 height 21
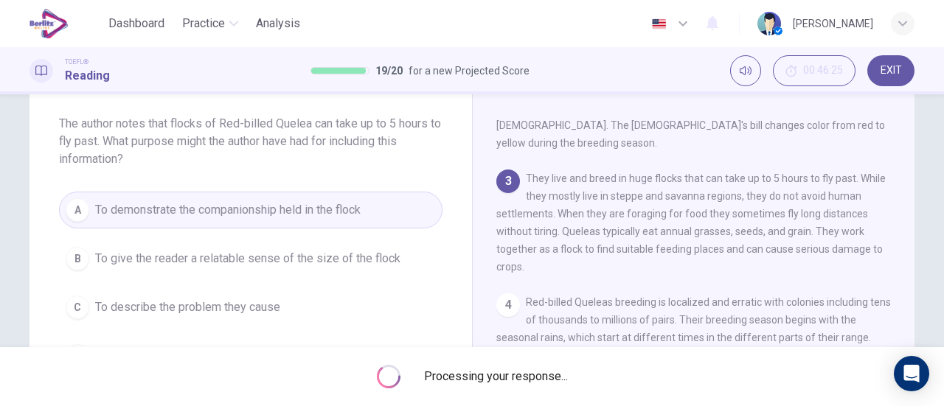
scroll to position [0, 0]
